Goal: Task Accomplishment & Management: Use online tool/utility

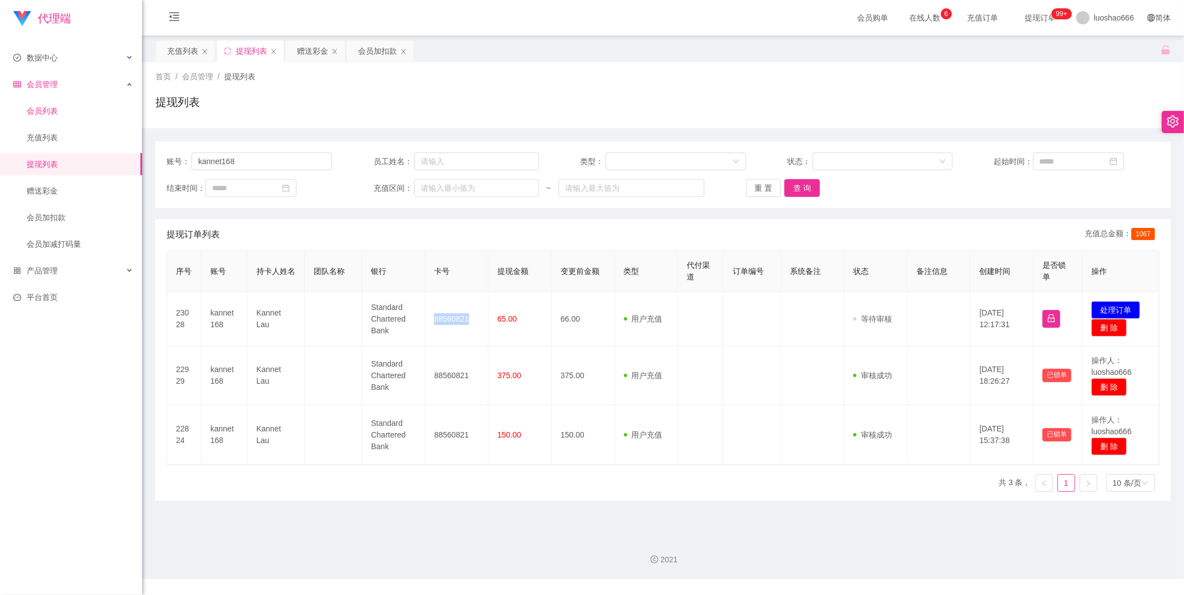
click at [84, 117] on link "会员列表" at bounding box center [80, 111] width 107 height 22
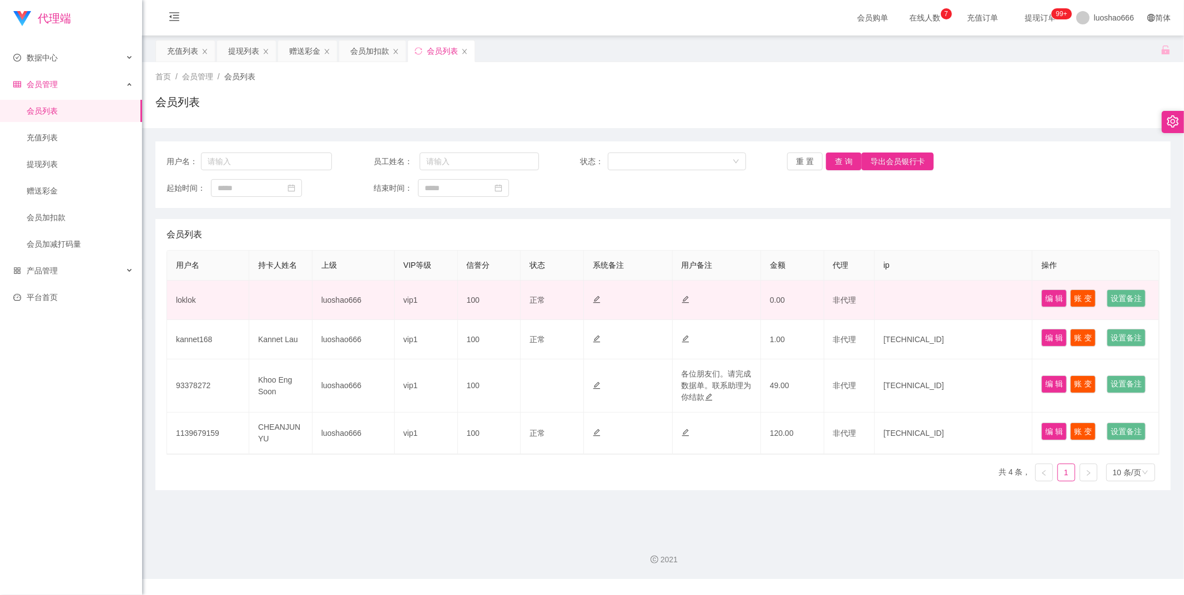
click at [215, 320] on td "loklok" at bounding box center [208, 300] width 82 height 39
click at [181, 314] on td "loklok" at bounding box center [208, 300] width 82 height 39
copy td "loklok"
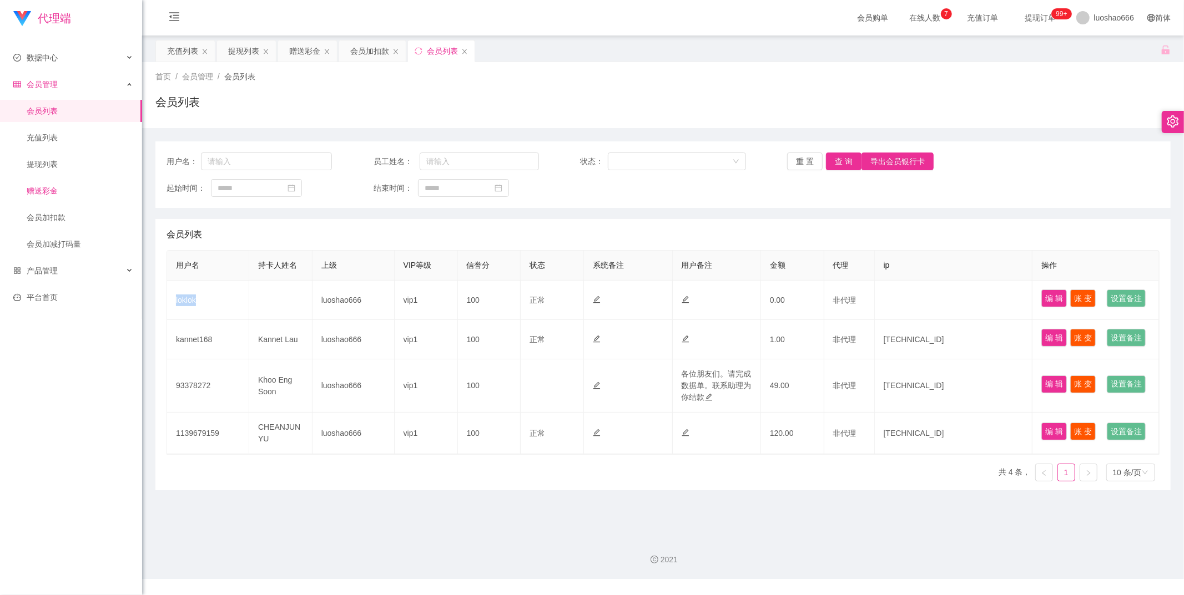
click at [29, 185] on link "赠送彩金" at bounding box center [80, 191] width 107 height 22
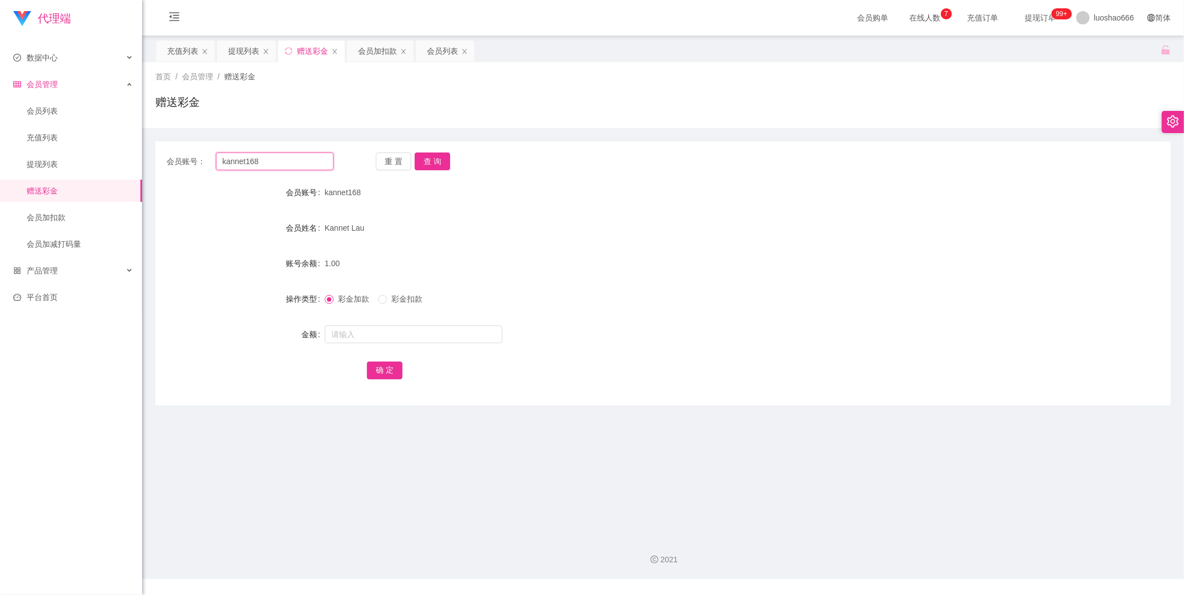
drag, startPoint x: 263, startPoint y: 165, endPoint x: 211, endPoint y: 162, distance: 52.3
click at [198, 159] on div "会员账号： kannet168" at bounding box center [249, 162] width 167 height 18
click at [432, 162] on button "查 询" at bounding box center [433, 162] width 36 height 18
